Goal: Communication & Community: Answer question/provide support

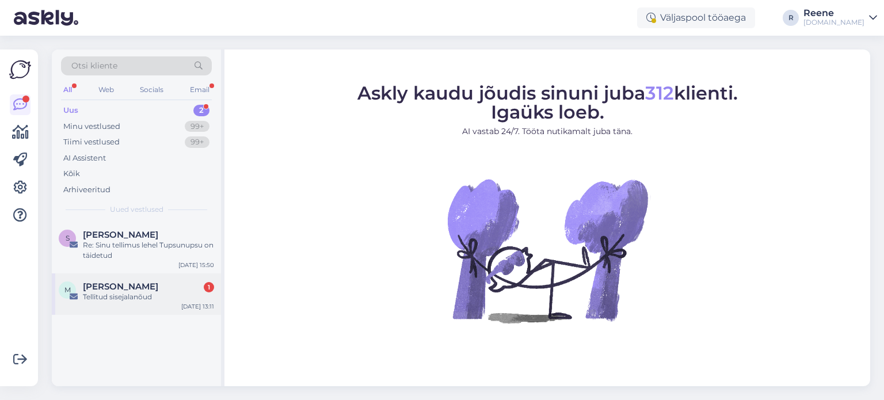
click at [113, 289] on span "[PERSON_NAME]" at bounding box center [120, 286] width 75 height 10
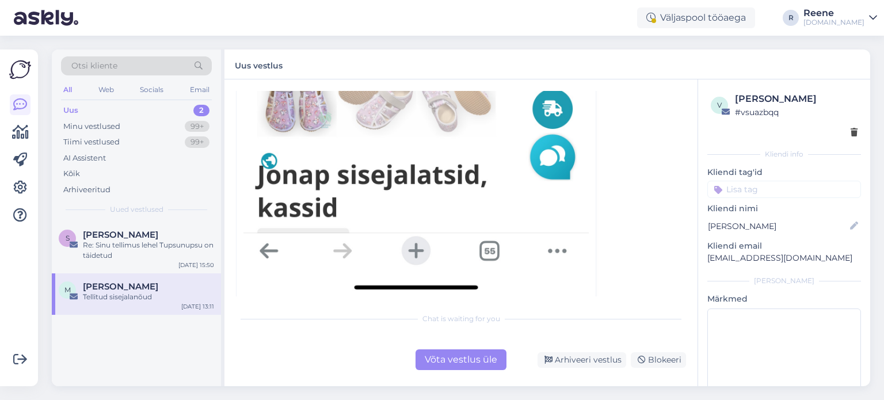
scroll to position [718, 0]
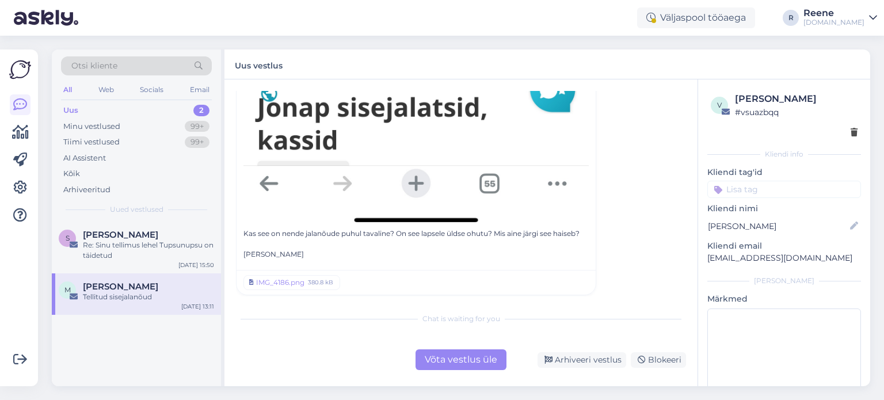
click at [458, 363] on div "Võta vestlus üle" at bounding box center [460, 359] width 91 height 21
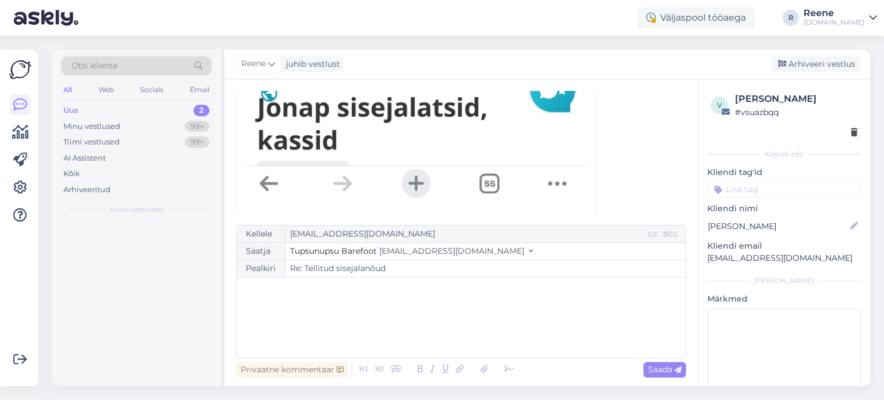
scroll to position [31, 0]
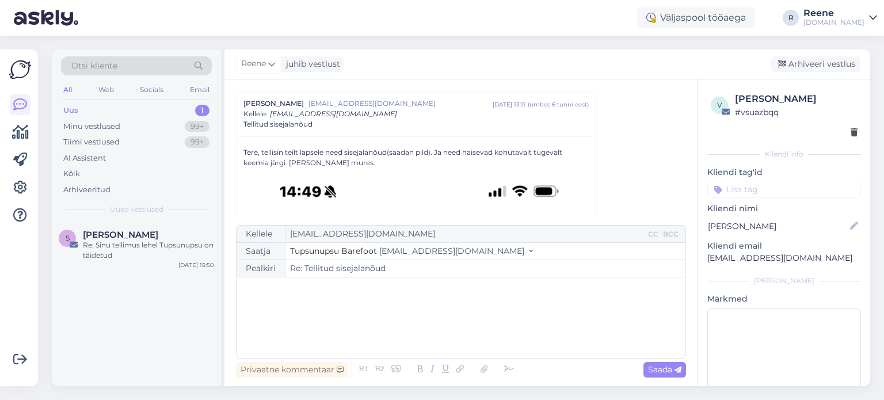
click at [354, 312] on div "﻿" at bounding box center [460, 317] width 437 height 69
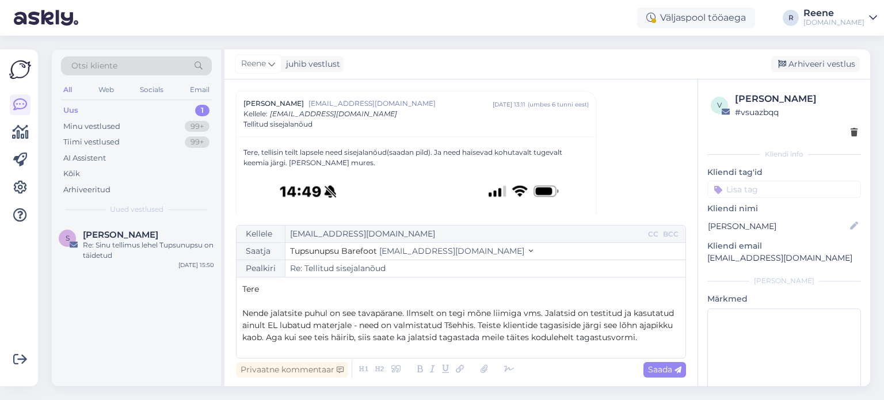
drag, startPoint x: 329, startPoint y: 342, endPoint x: 331, endPoint y: 355, distance: 14.0
click at [329, 343] on div "Tere ﻿ Nende jalatsite puhul on see tavapärane. Ilmselt on tegi mõne liimiga vm…" at bounding box center [460, 317] width 437 height 69
click at [502, 370] on icon at bounding box center [508, 369] width 17 height 16
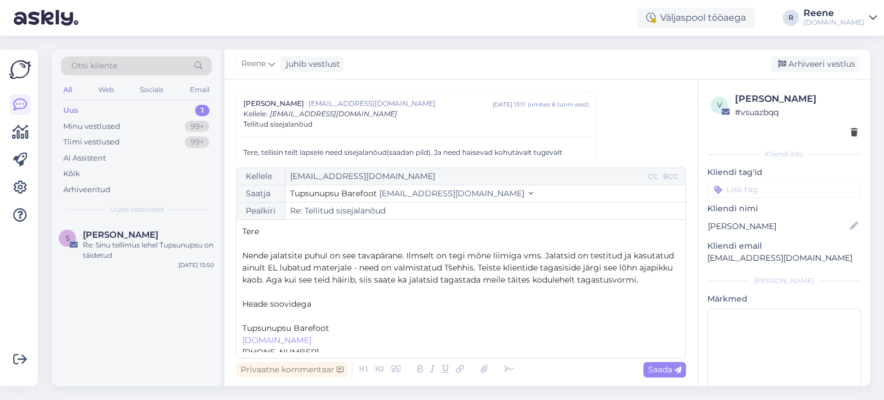
click at [263, 322] on p "﻿" at bounding box center [460, 316] width 437 height 12
click at [645, 369] on div "Saada" at bounding box center [664, 370] width 43 height 16
type input "Re: Tellitud sisejalanõud"
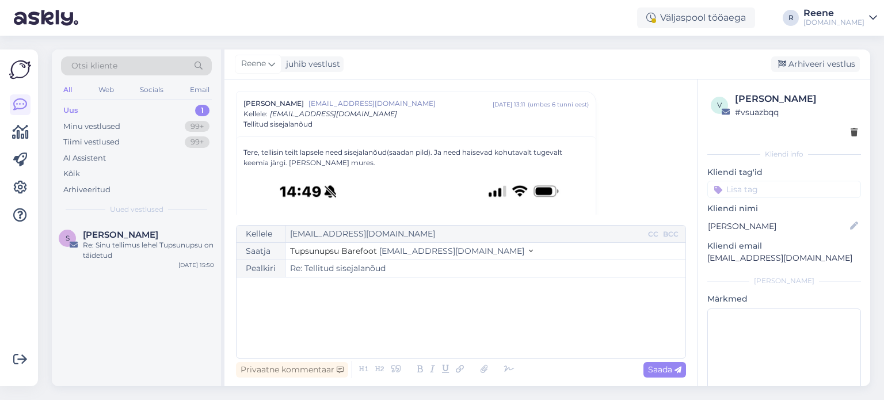
scroll to position [889, 0]
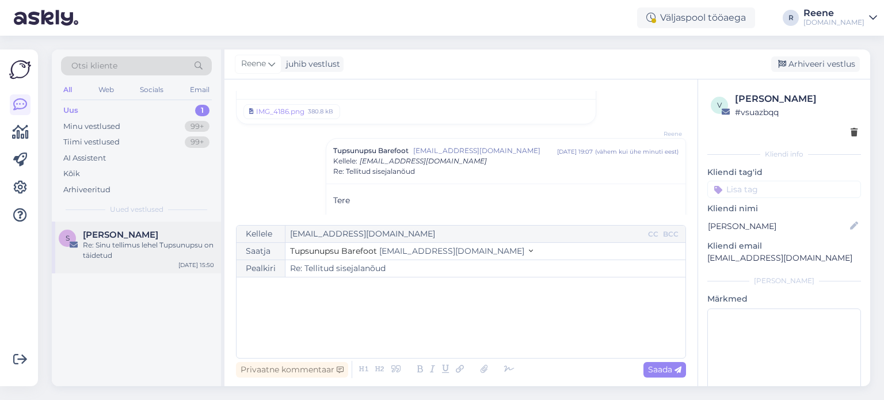
click at [147, 245] on div "Re: Sinu tellimus lehel Tupsunupsu on täidetud" at bounding box center [148, 250] width 131 height 21
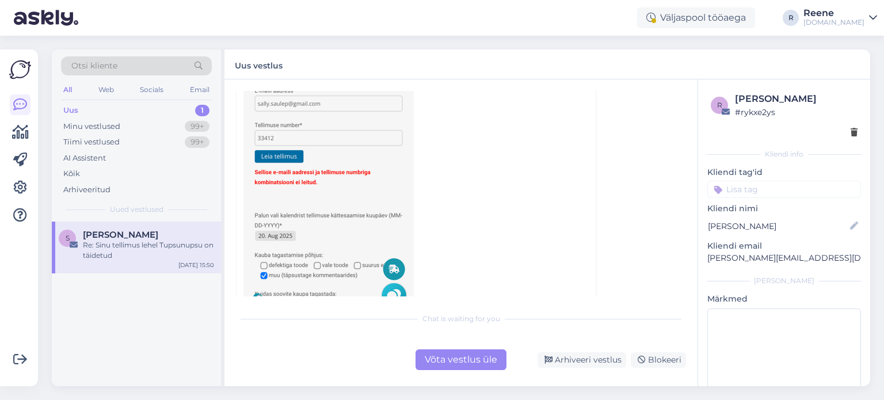
scroll to position [115, 0]
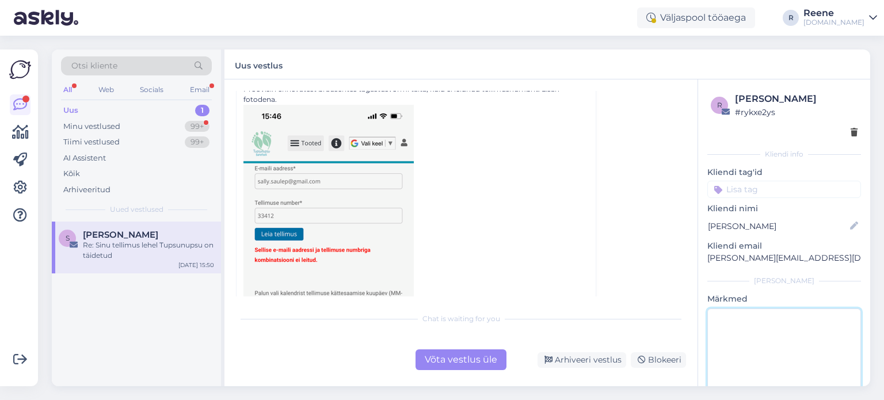
click at [745, 329] on textarea at bounding box center [784, 360] width 154 height 104
type textarea "vastatud"
click at [473, 358] on div "Võta vestlus üle" at bounding box center [460, 359] width 91 height 21
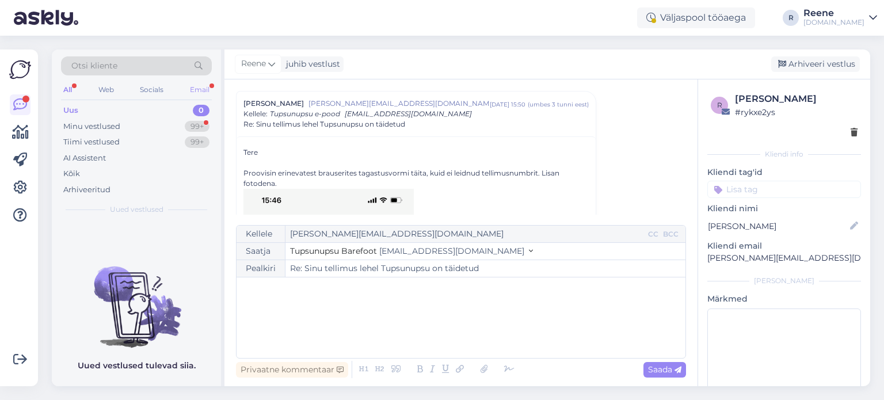
click at [202, 87] on div "Email" at bounding box center [200, 89] width 24 height 15
click at [128, 127] on div "Minu vestlused 95" at bounding box center [136, 126] width 151 height 16
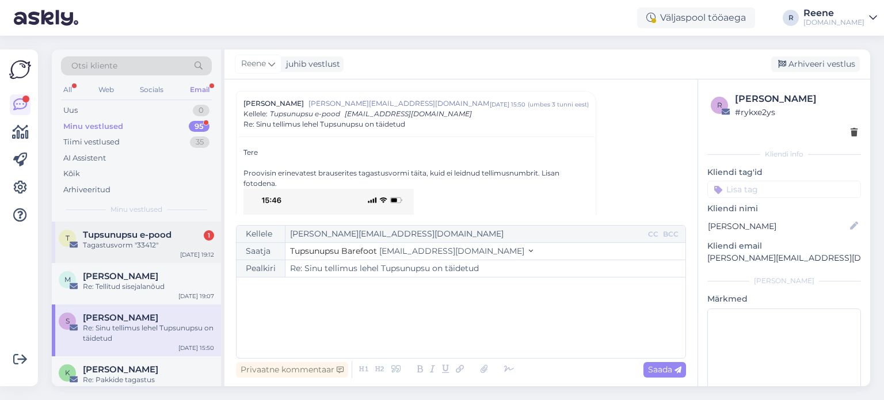
click at [125, 230] on span "Tupsunupsu e-pood" at bounding box center [127, 235] width 89 height 10
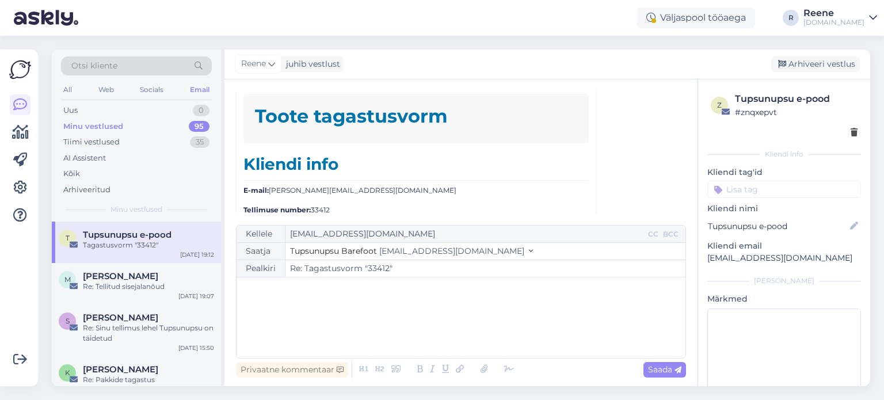
scroll to position [4987, 0]
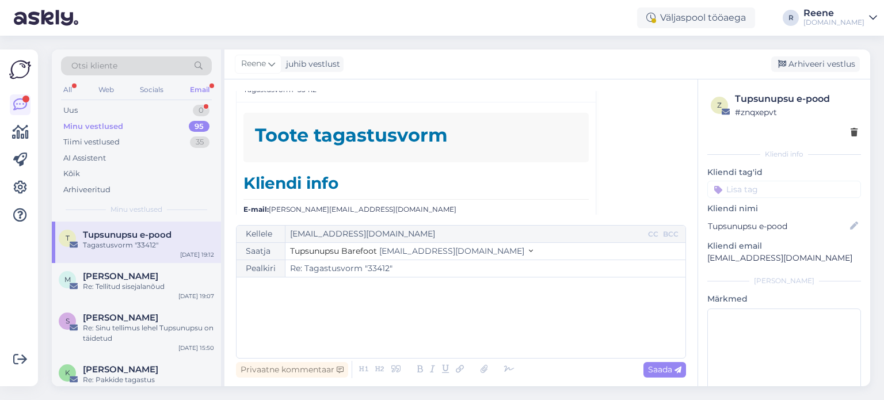
click at [202, 89] on div "Email" at bounding box center [200, 89] width 24 height 15
click at [69, 85] on div "All" at bounding box center [67, 89] width 13 height 15
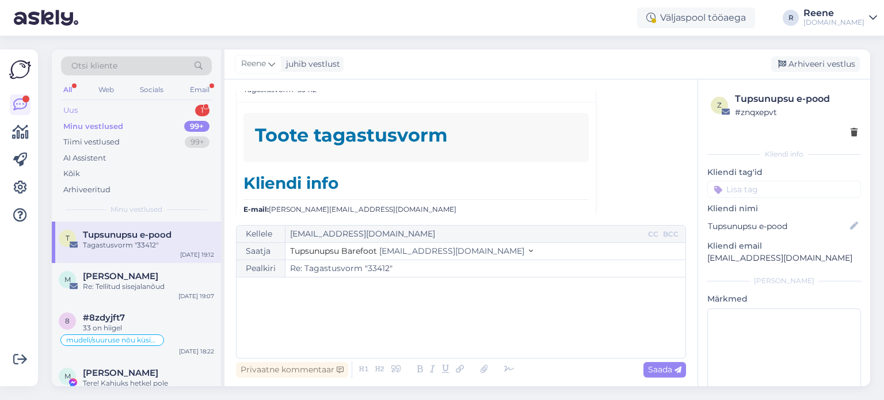
click at [156, 113] on div "Uus 1" at bounding box center [136, 110] width 151 height 16
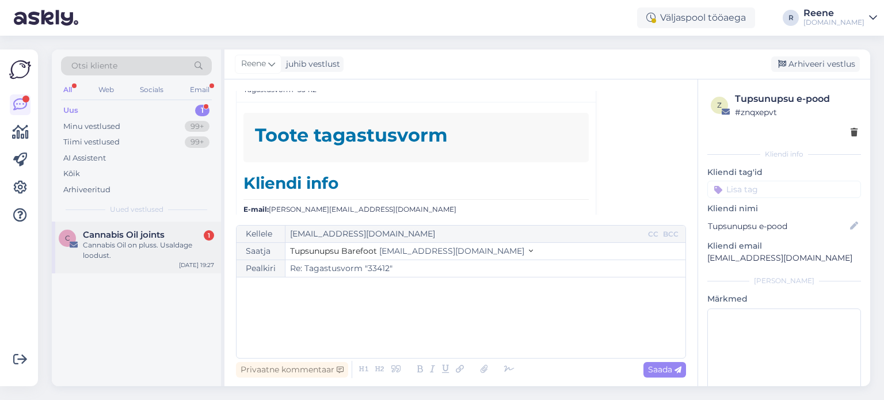
click at [160, 229] on div "C Cannabis Oil joints 1 Cannabis Oil on pluss. Usaldage loodust. [DATE] 19:27" at bounding box center [136, 247] width 169 height 52
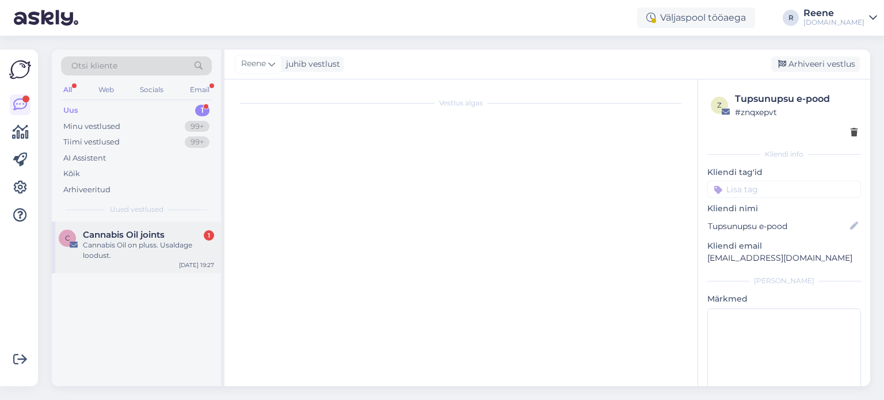
scroll to position [0, 0]
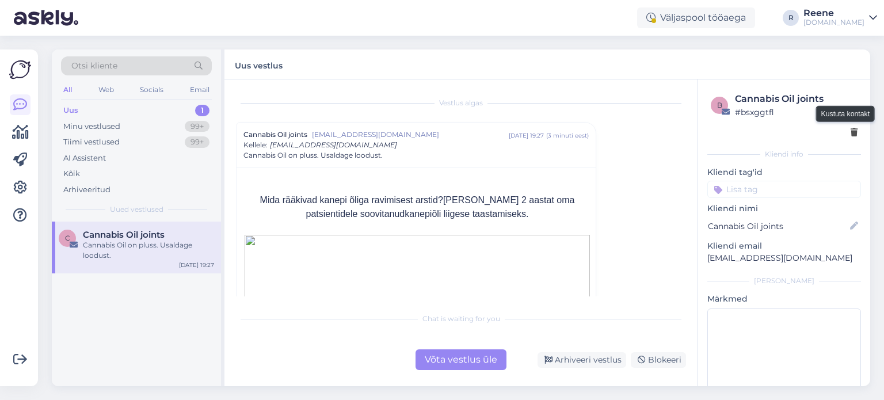
click at [850, 132] on icon at bounding box center [853, 133] width 7 height 8
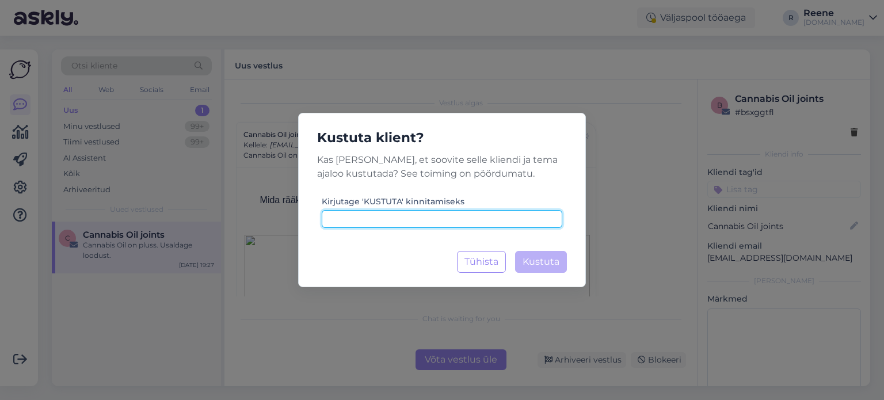
click at [419, 216] on input at bounding box center [442, 219] width 240 height 18
type input "kustuta"
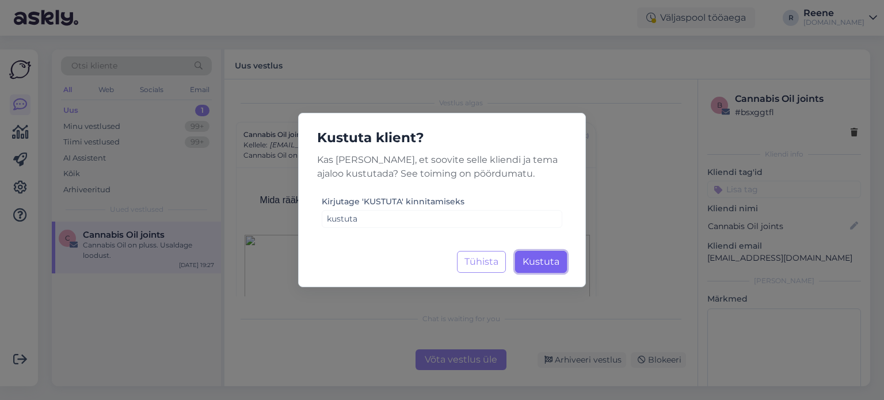
click at [550, 266] on span "Kustuta" at bounding box center [540, 261] width 37 height 11
